Goal: Check status: Check status

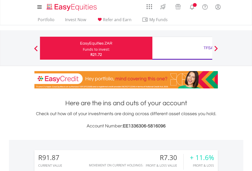
scroll to position [49, 80]
click at [83, 48] on div "Funds to invest:" at bounding box center [96, 49] width 27 height 5
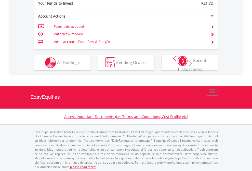
scroll to position [508, 0]
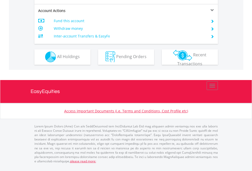
scroll to position [476, 0]
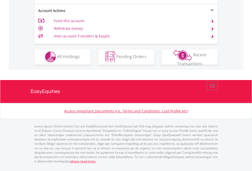
scroll to position [476, 0]
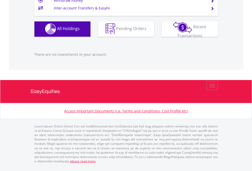
scroll to position [49, 80]
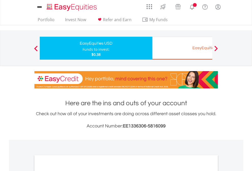
scroll to position [306, 0]
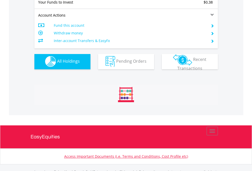
scroll to position [504, 0]
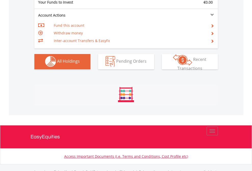
scroll to position [504, 0]
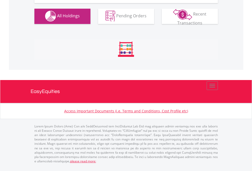
scroll to position [504, 0]
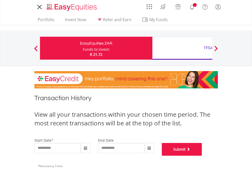
click at [202, 155] on button "Submit" at bounding box center [182, 149] width 40 height 13
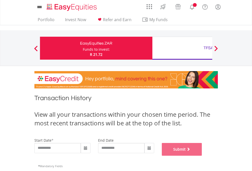
scroll to position [206, 0]
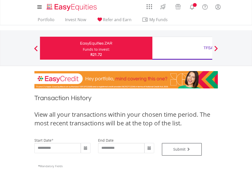
click at [182, 48] on div "TFSA" at bounding box center [208, 47] width 106 height 7
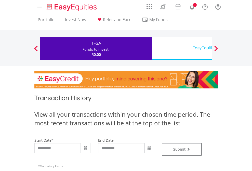
type input "**********"
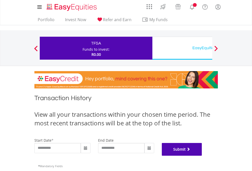
click at [202, 155] on button "Submit" at bounding box center [182, 149] width 40 height 13
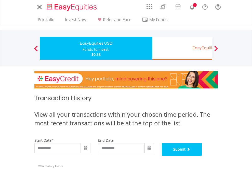
click at [202, 155] on button "Submit" at bounding box center [182, 149] width 40 height 13
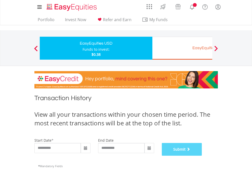
scroll to position [206, 0]
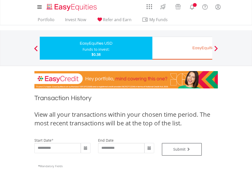
click at [182, 48] on div "EasyEquities EUR" at bounding box center [208, 47] width 106 height 7
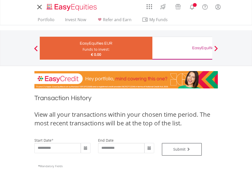
type input "**********"
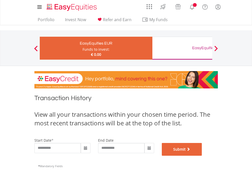
click at [202, 155] on button "Submit" at bounding box center [182, 149] width 40 height 13
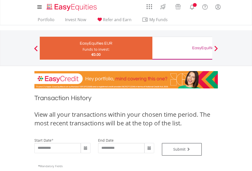
click at [182, 48] on div "EasyEquities GBP" at bounding box center [208, 47] width 106 height 7
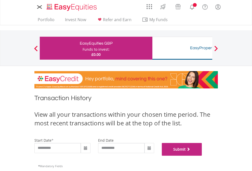
click at [202, 155] on button "Submit" at bounding box center [182, 149] width 40 height 13
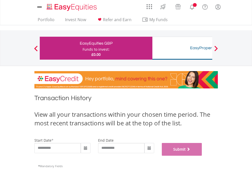
scroll to position [206, 0]
